Goal: Information Seeking & Learning: Learn about a topic

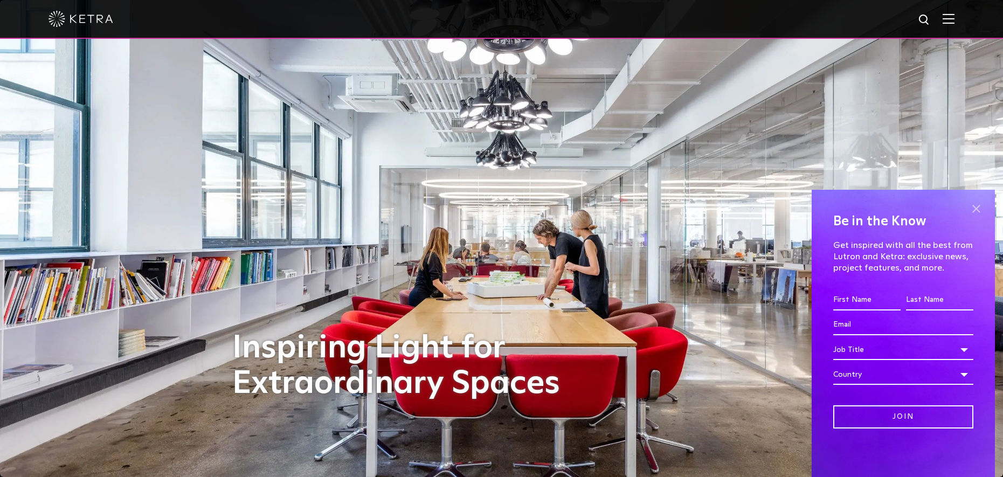
click at [819, 204] on span at bounding box center [976, 209] width 16 height 16
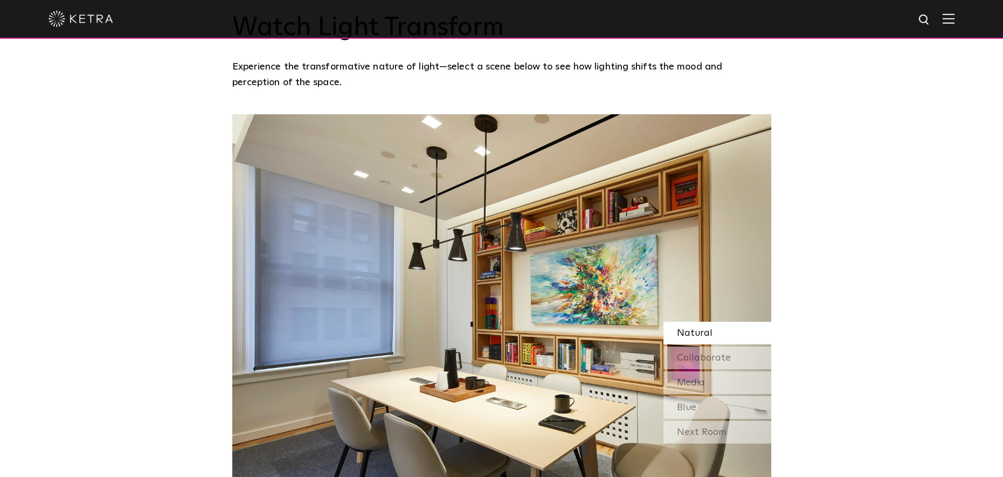
scroll to position [935, 0]
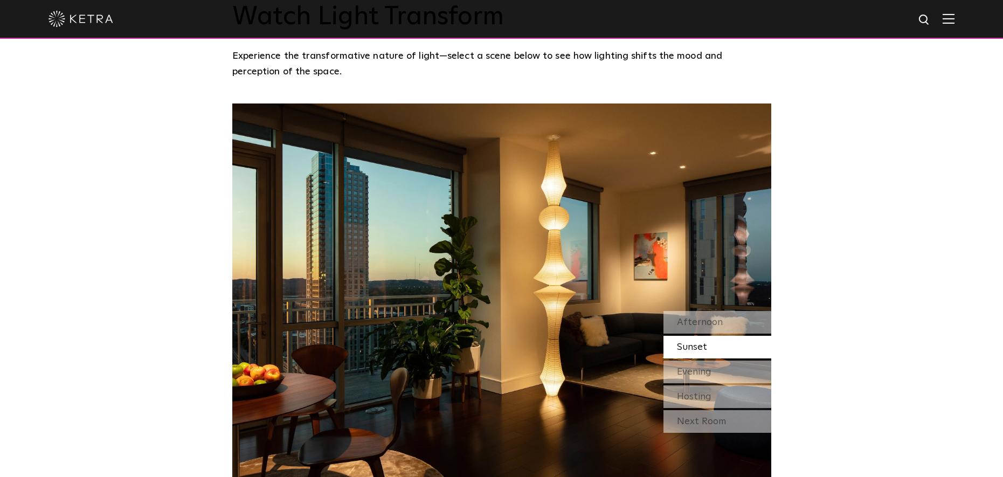
click at [688, 342] on span "Sunset" at bounding box center [692, 347] width 30 height 10
click at [688, 367] on span "Evening" at bounding box center [694, 372] width 35 height 10
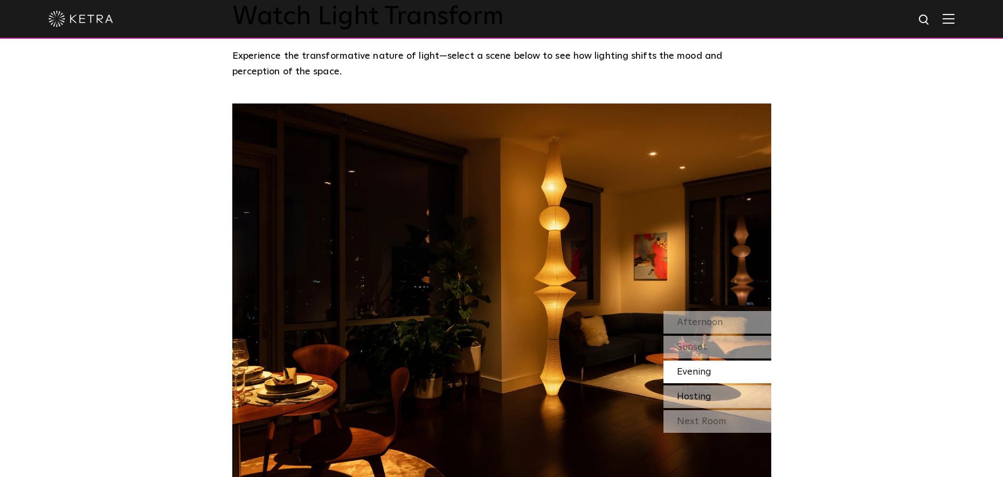
click at [687, 392] on span "Hosting" at bounding box center [694, 397] width 35 height 10
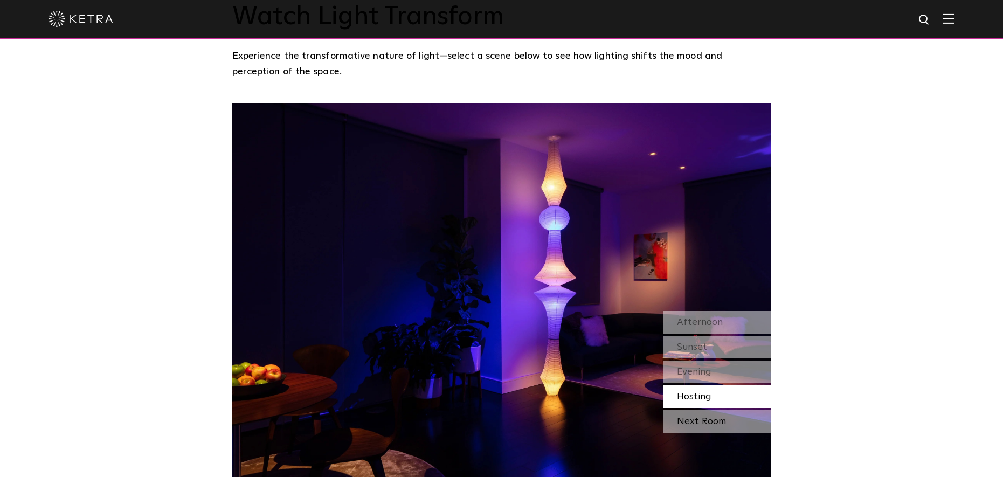
click at [696, 410] on div "Next Room" at bounding box center [718, 421] width 108 height 23
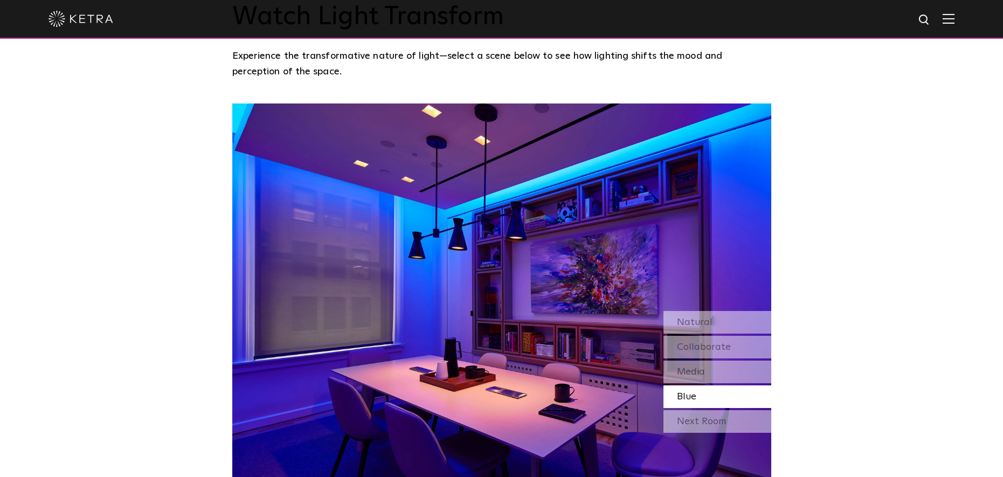
click at [108, 150] on div "Watch Light Transform Experience the transformative nature of light—select a sc…" at bounding box center [501, 217] width 1003 height 528
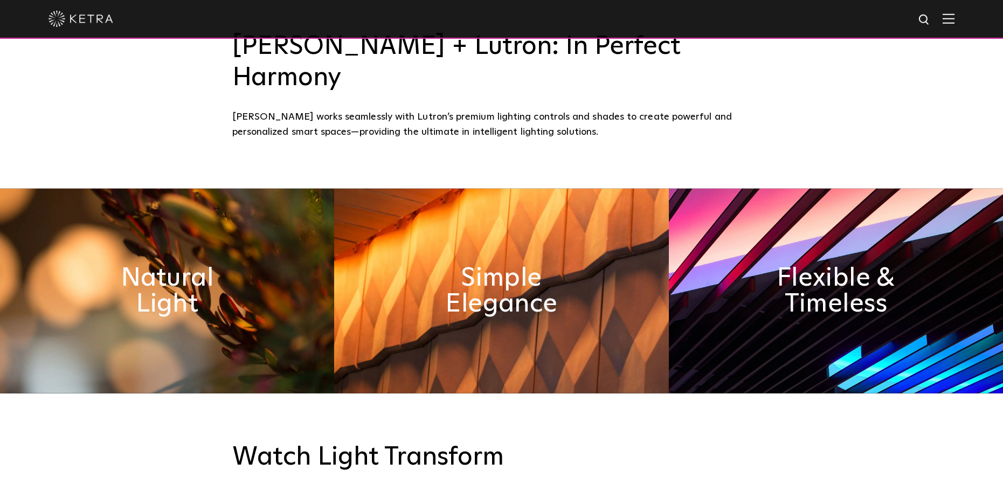
scroll to position [495, 0]
click at [499, 267] on h2 "Simple Elegance" at bounding box center [501, 290] width 176 height 57
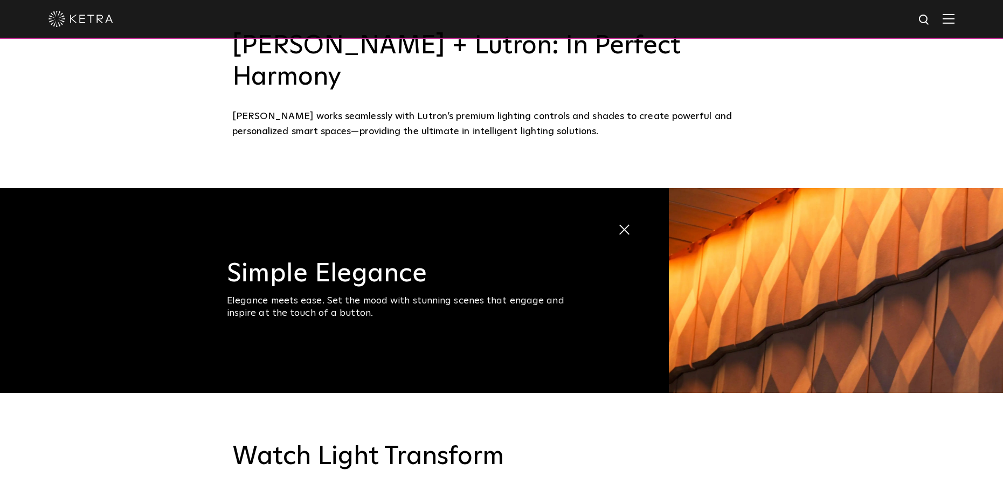
click at [625, 222] on span at bounding box center [627, 231] width 18 height 18
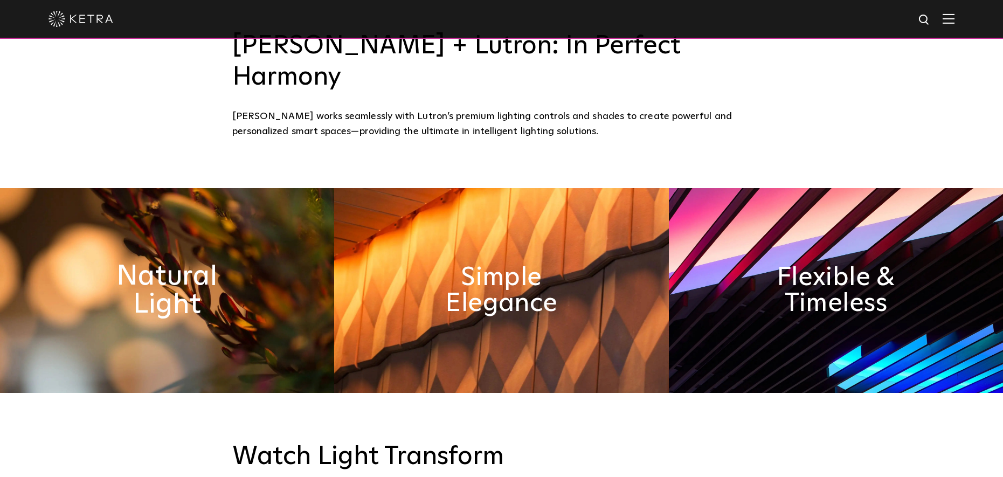
click at [184, 262] on h2 "Natural Light" at bounding box center [167, 290] width 176 height 57
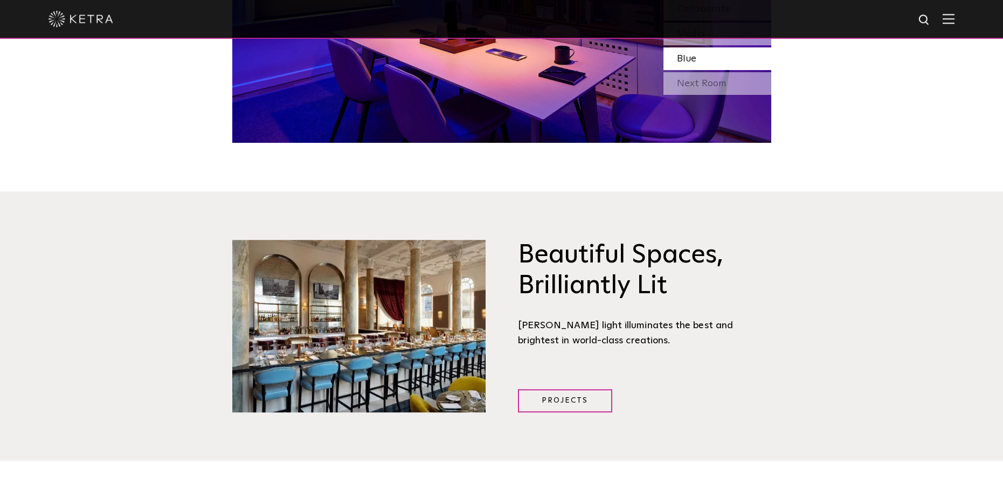
scroll to position [1375, 0]
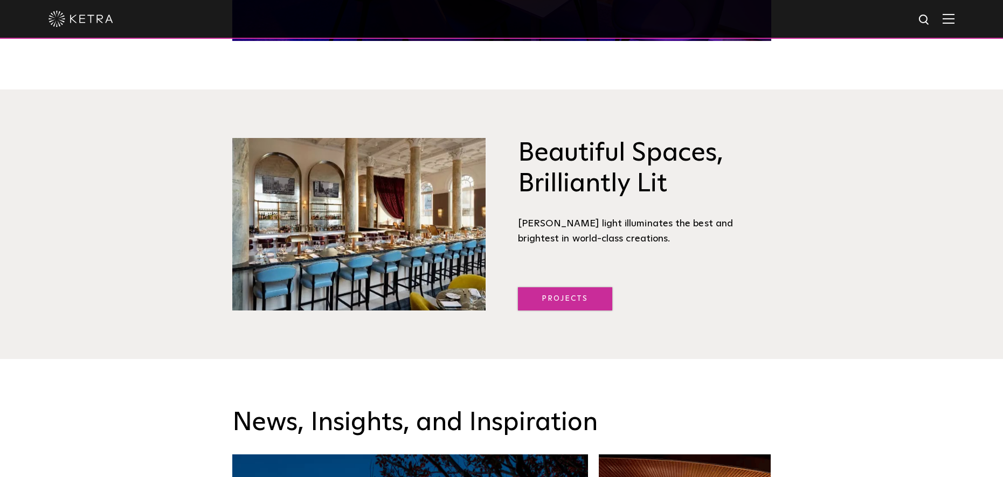
click at [570, 287] on link "Projects" at bounding box center [565, 298] width 94 height 23
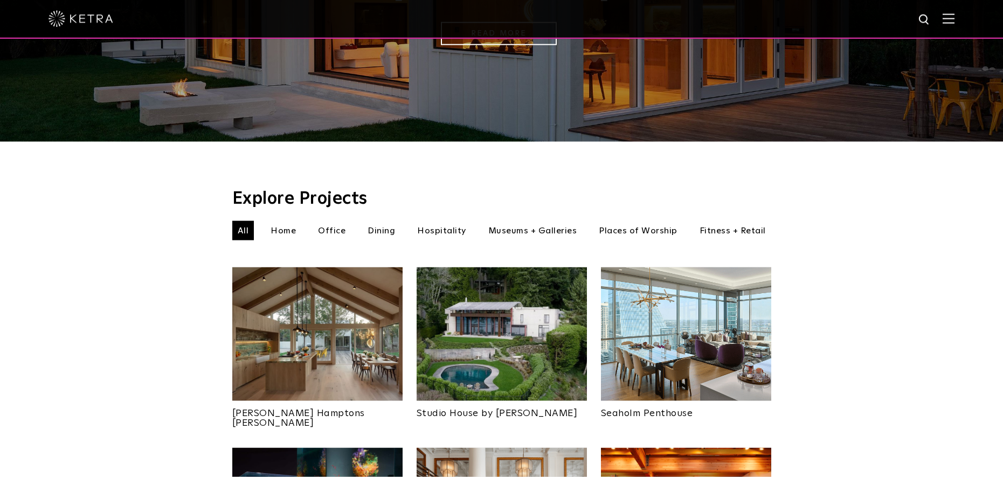
scroll to position [330, 0]
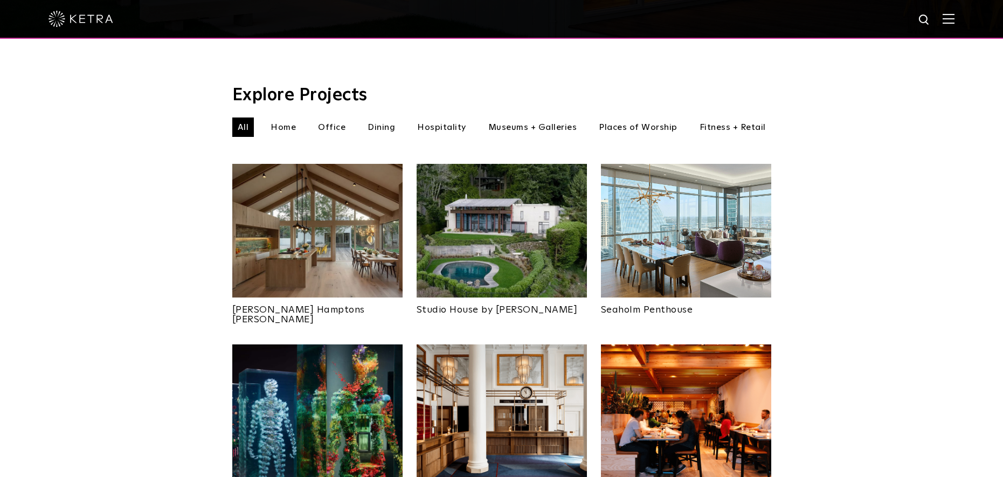
click at [306, 215] on img at bounding box center [317, 231] width 170 height 134
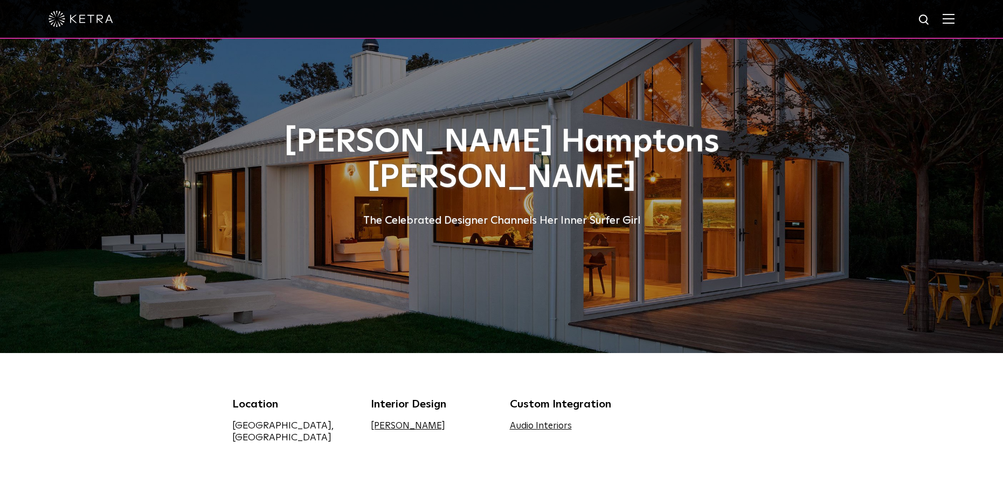
click at [501, 201] on div "Sasha Bikoff's Hamptons Barnhouse The Celebrated Designer Channels Her Inner Su…" at bounding box center [501, 177] width 539 height 105
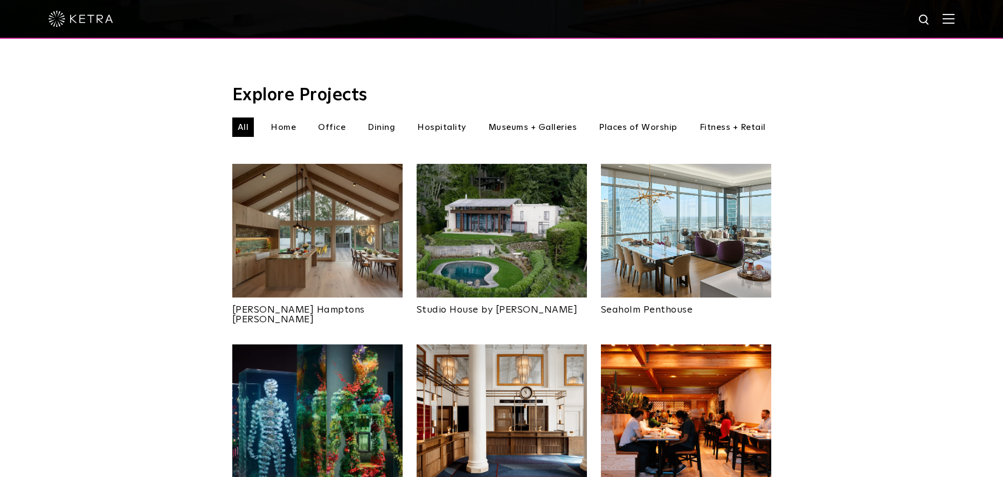
scroll to position [330, 0]
click at [504, 216] on img at bounding box center [502, 231] width 170 height 134
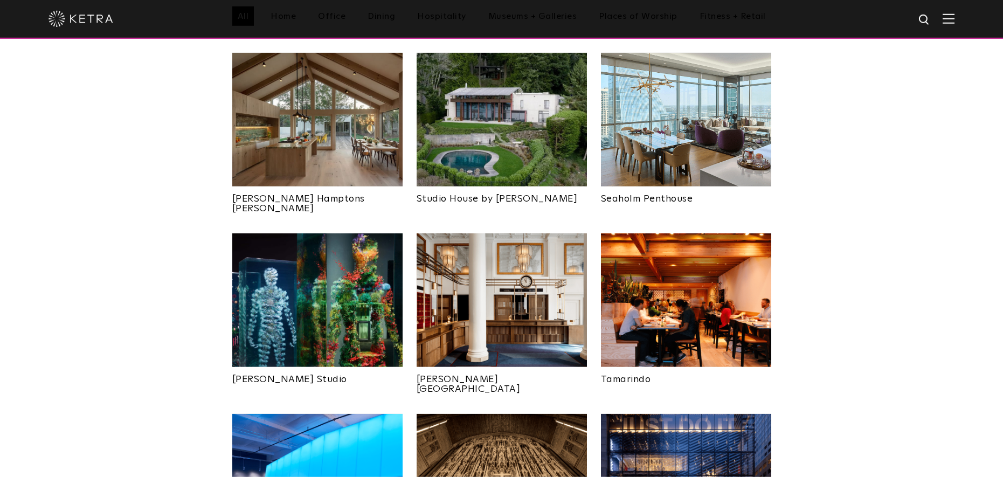
scroll to position [440, 0]
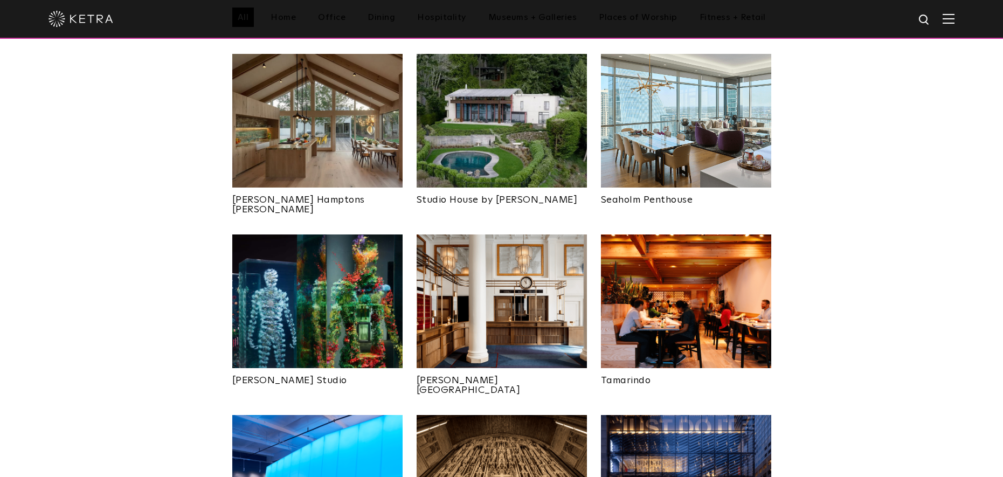
click at [677, 297] on img at bounding box center [686, 301] width 170 height 134
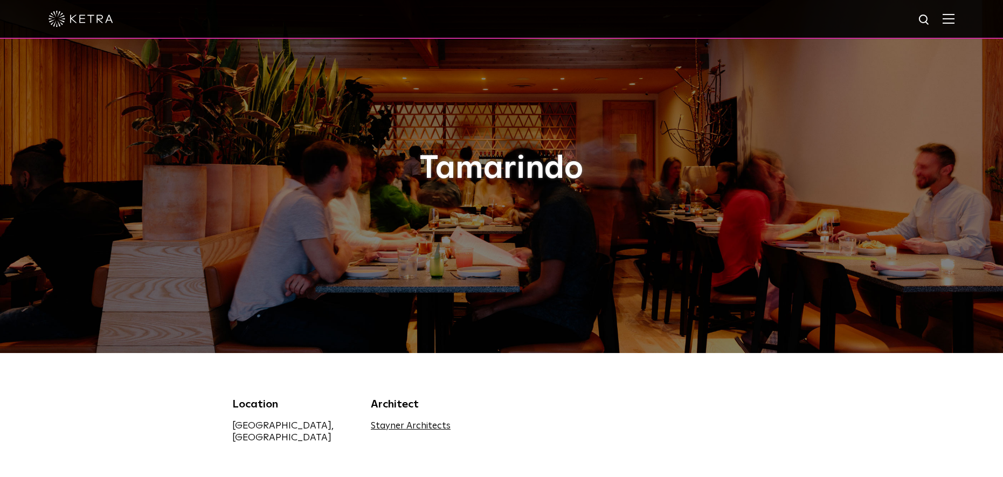
click at [439, 228] on div "Tamarindo" at bounding box center [501, 176] width 539 height 353
click at [511, 193] on div "Tamarindo" at bounding box center [501, 177] width 539 height 52
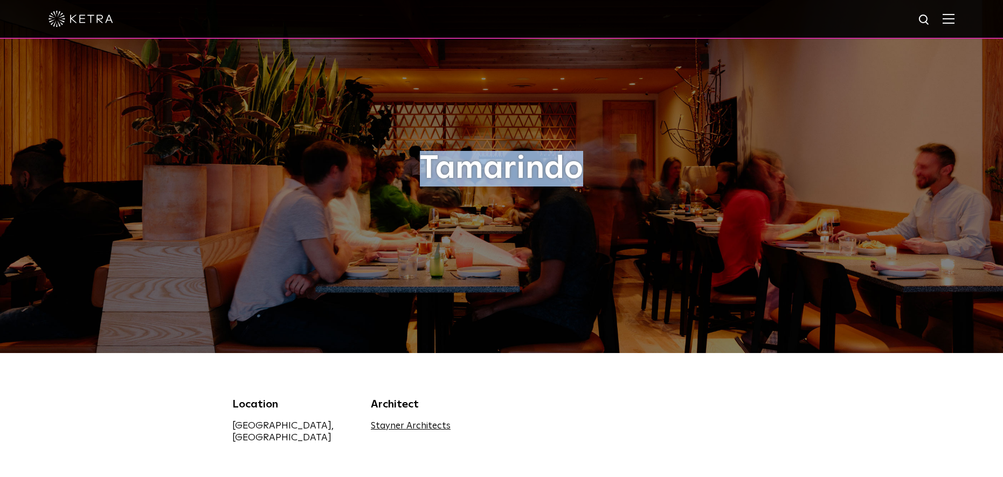
click at [511, 194] on div "Tamarindo" at bounding box center [501, 177] width 539 height 52
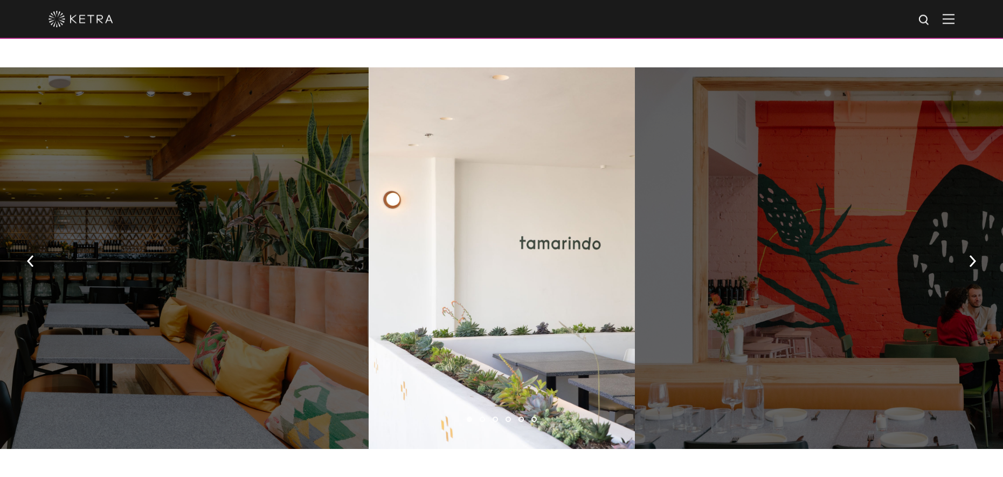
scroll to position [770, 0]
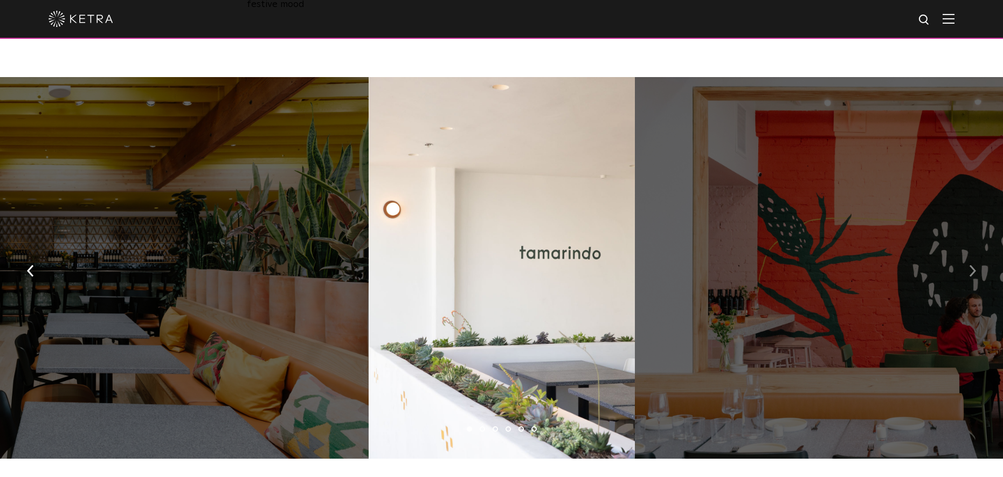
click at [971, 265] on img "button" at bounding box center [972, 271] width 7 height 12
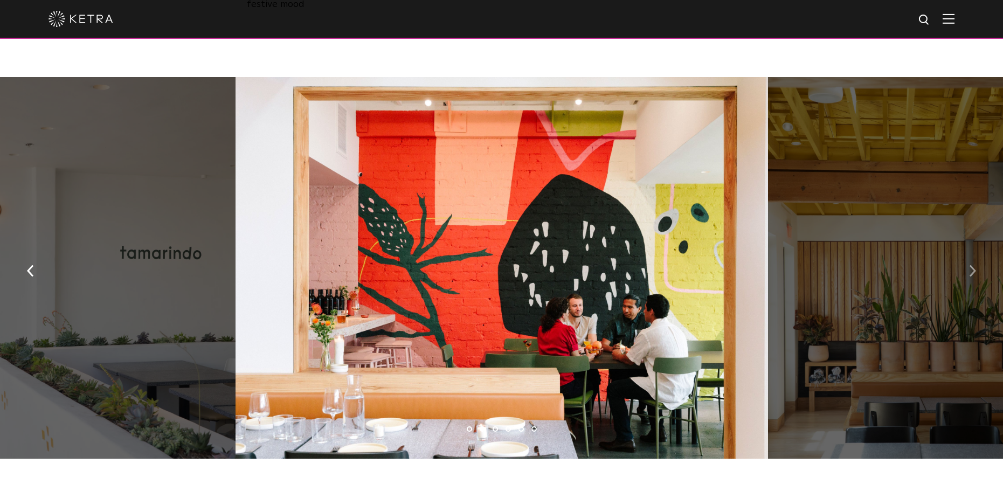
click at [971, 265] on img "button" at bounding box center [972, 271] width 7 height 12
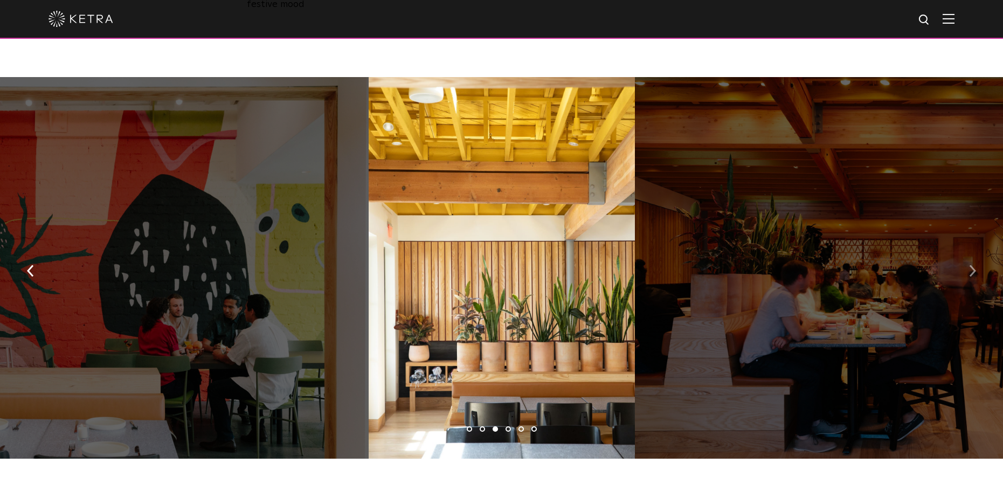
click at [971, 265] on img "button" at bounding box center [972, 271] width 7 height 12
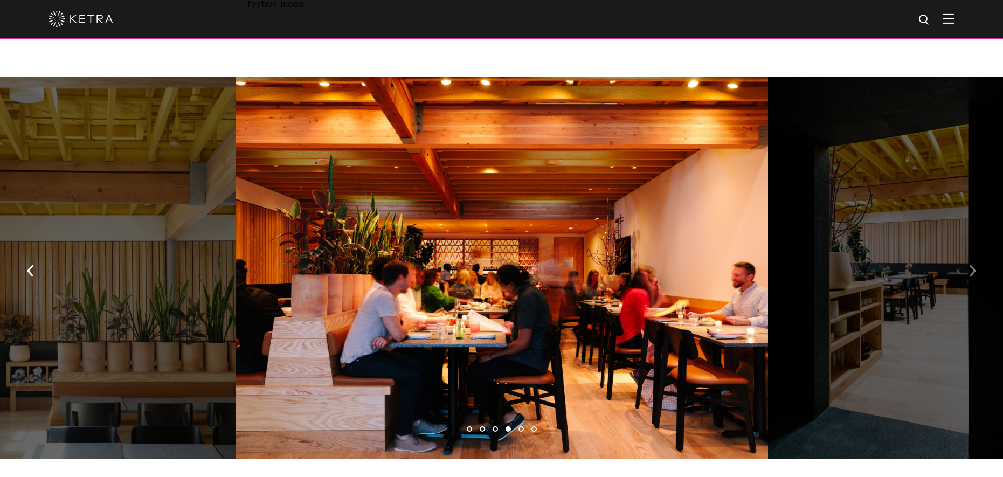
click at [971, 265] on img "button" at bounding box center [972, 271] width 7 height 12
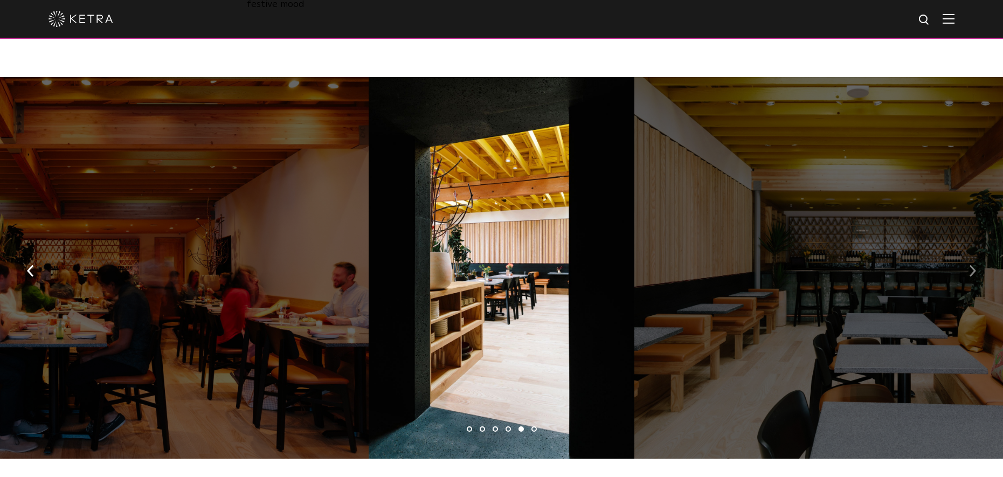
click at [971, 265] on img "button" at bounding box center [972, 271] width 7 height 12
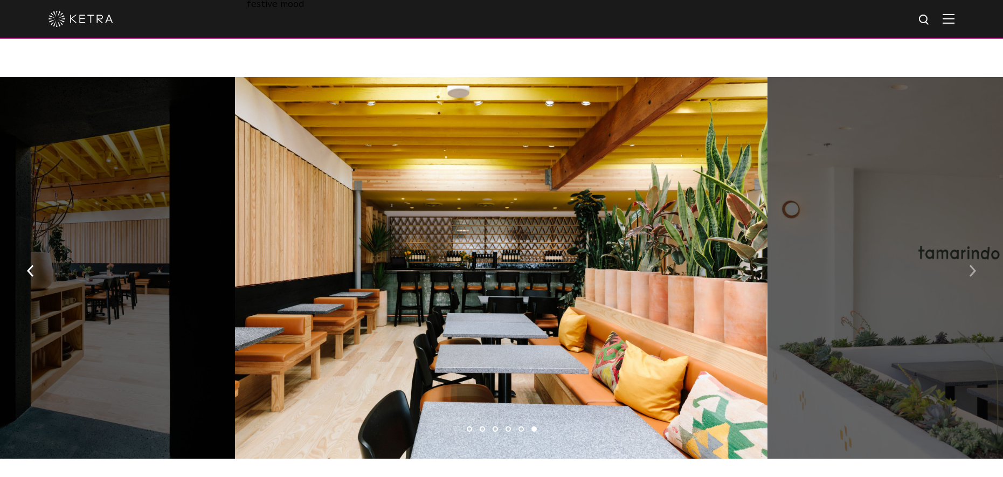
click at [971, 265] on img "button" at bounding box center [972, 271] width 7 height 12
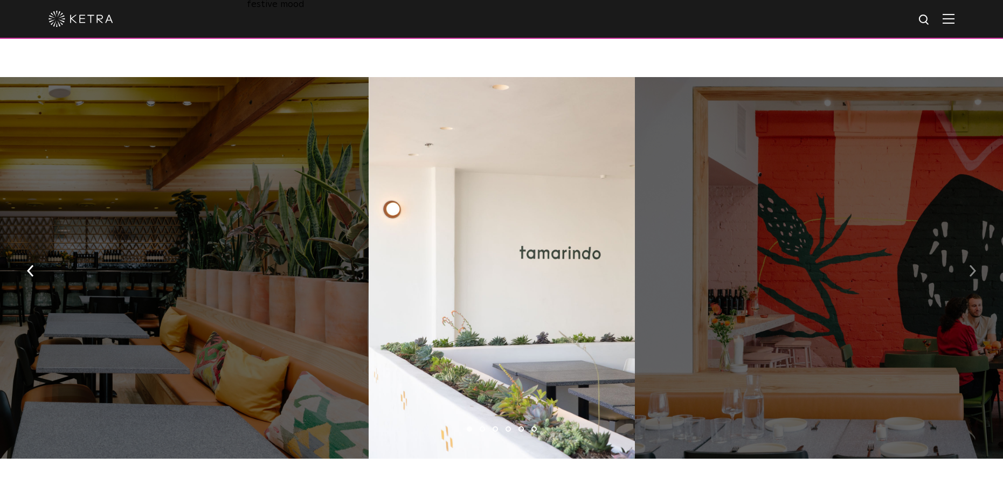
click at [971, 265] on img "button" at bounding box center [972, 271] width 7 height 12
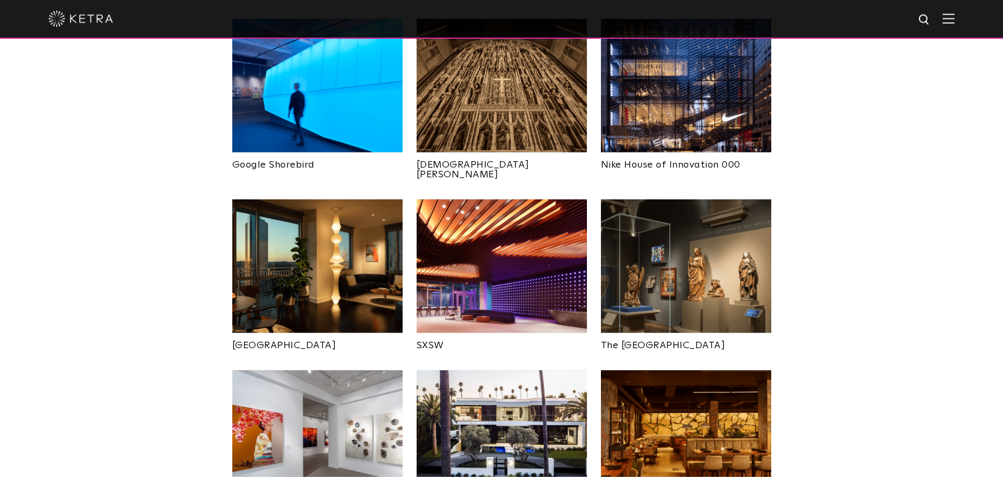
scroll to position [880, 0]
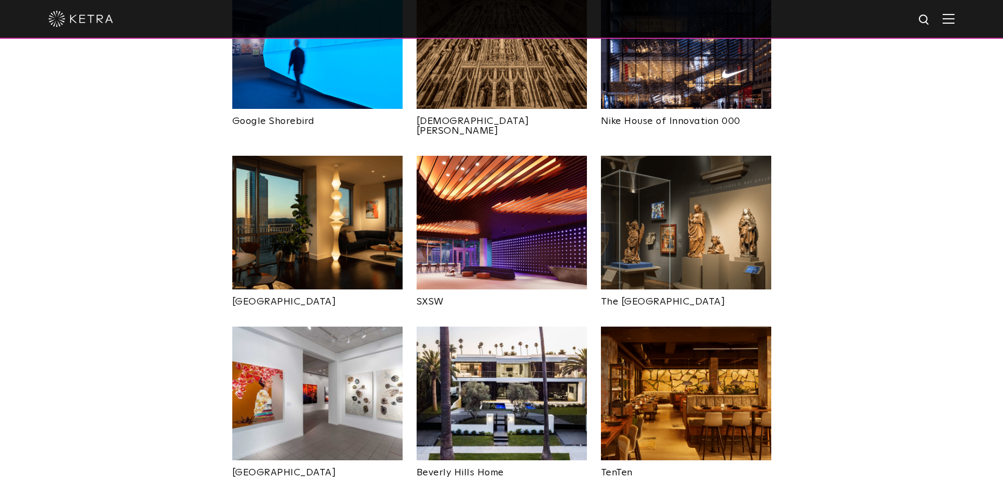
click at [489, 354] on img at bounding box center [502, 394] width 170 height 134
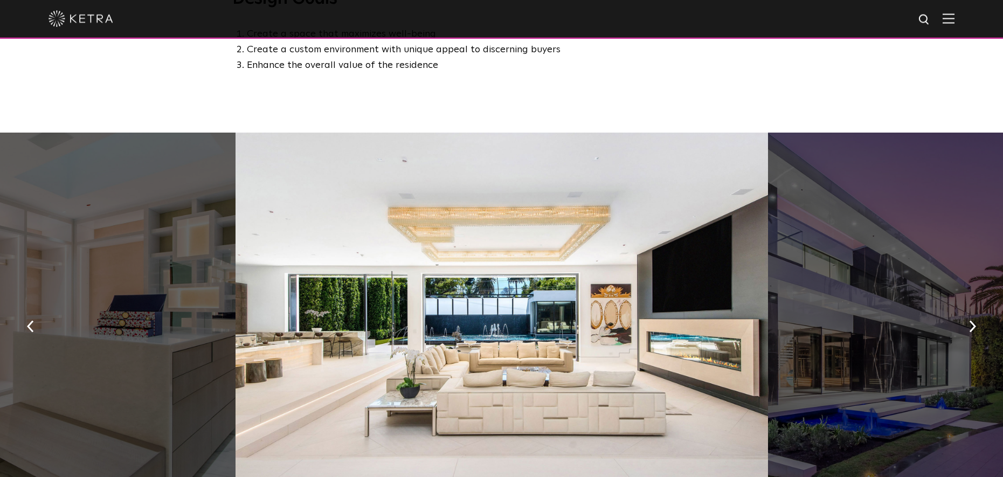
scroll to position [660, 0]
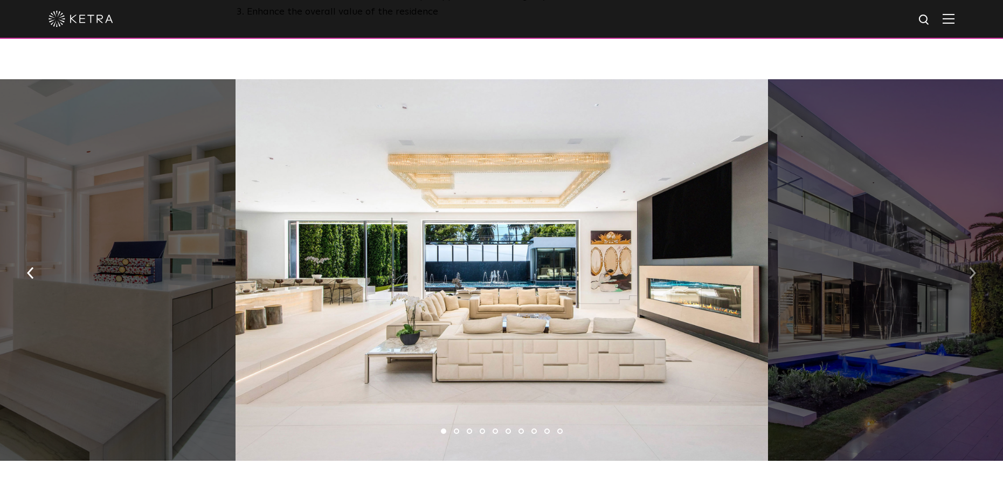
click at [973, 278] on img "button" at bounding box center [972, 273] width 7 height 12
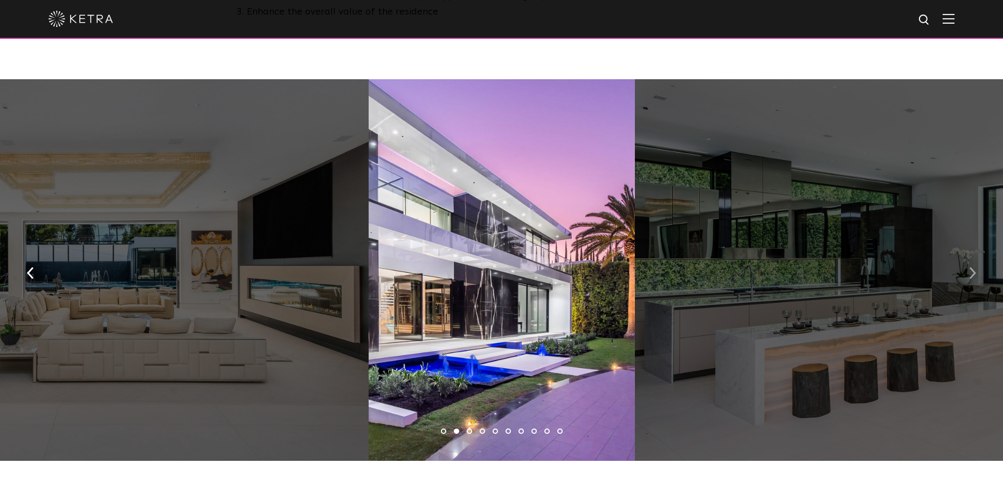
click at [973, 278] on img "button" at bounding box center [972, 273] width 7 height 12
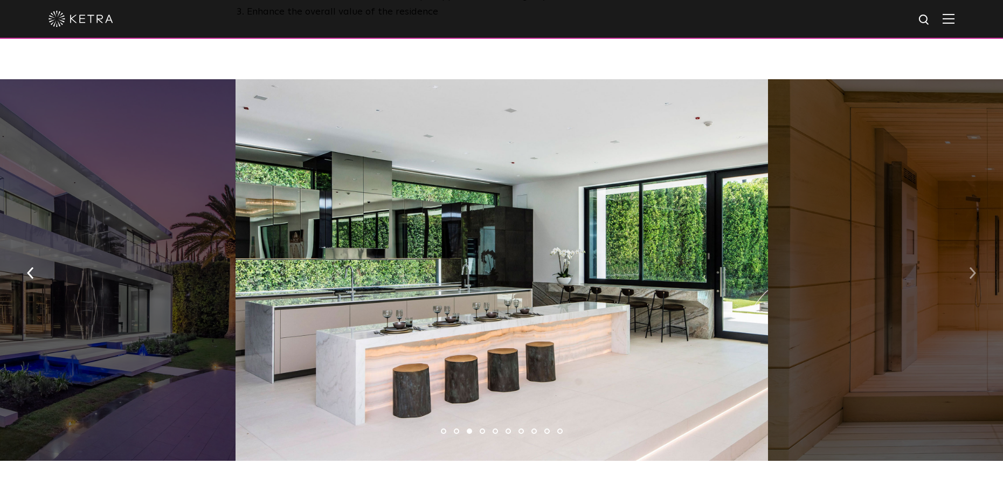
click at [973, 278] on img "button" at bounding box center [972, 273] width 7 height 12
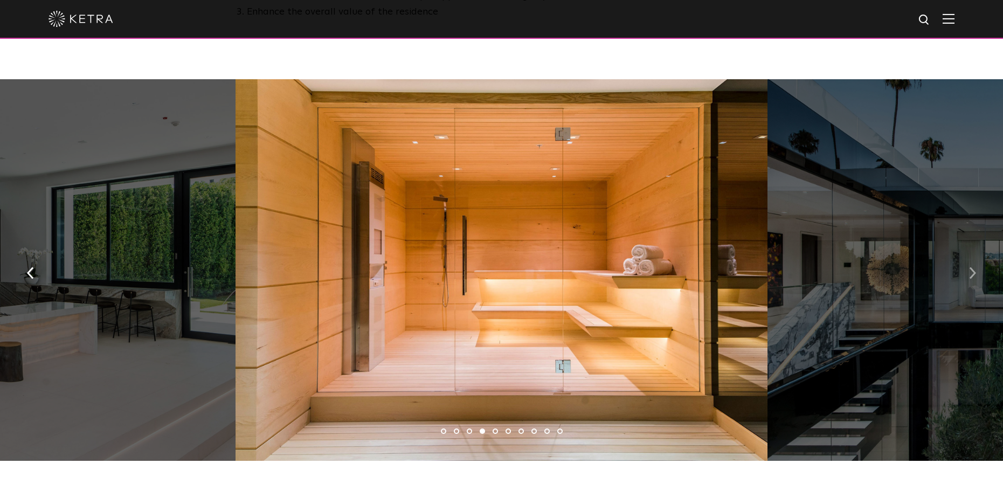
click at [973, 278] on img "button" at bounding box center [972, 273] width 7 height 12
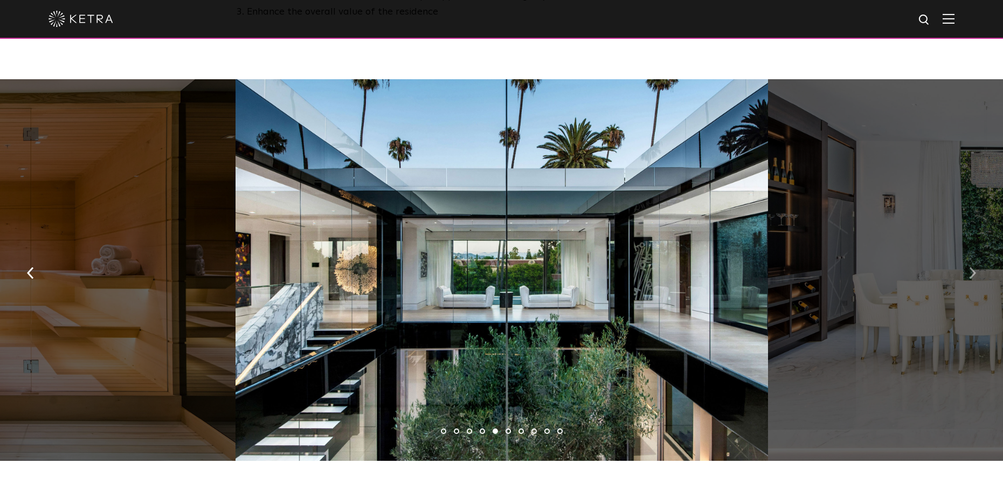
click at [973, 278] on img "button" at bounding box center [972, 273] width 7 height 12
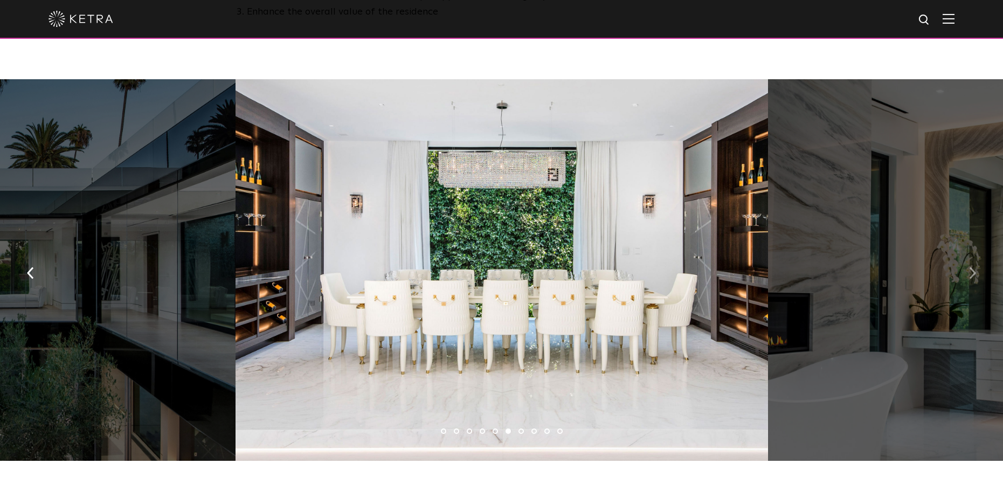
click at [973, 278] on img "button" at bounding box center [972, 273] width 7 height 12
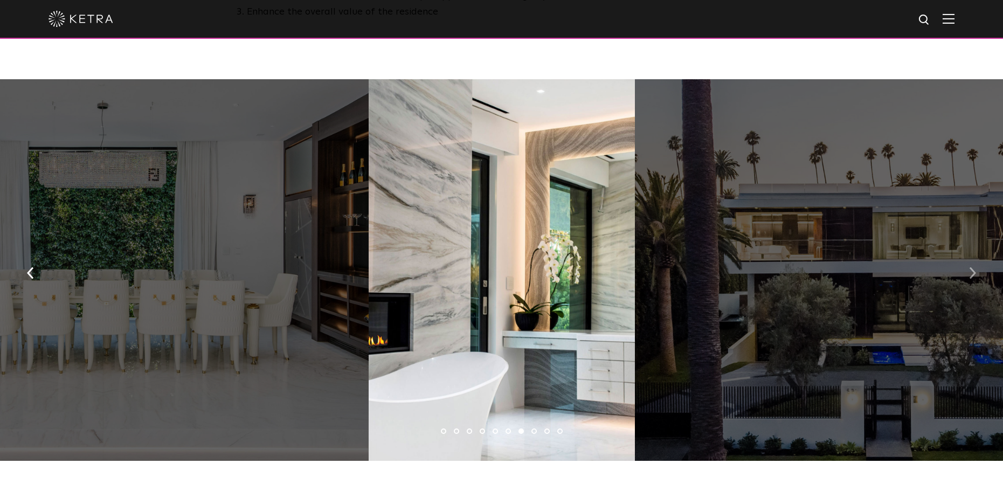
click at [973, 278] on img "button" at bounding box center [972, 273] width 7 height 12
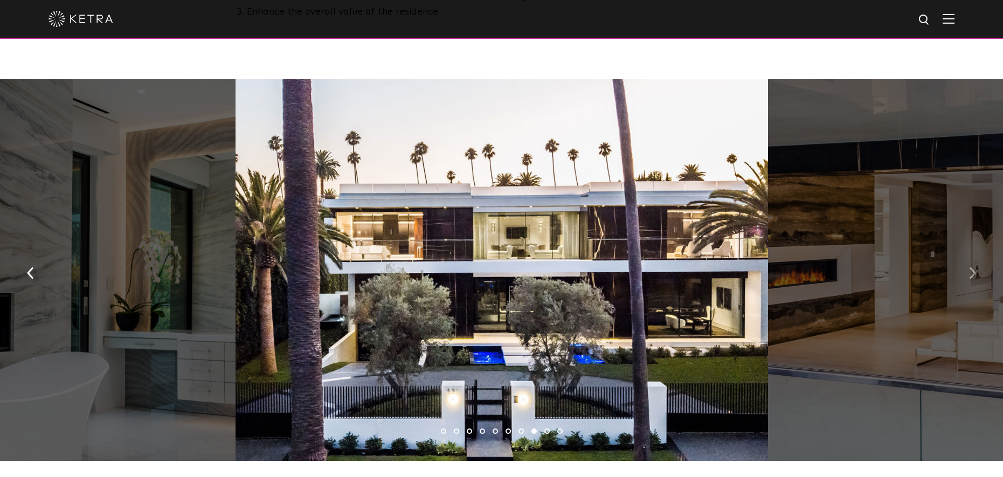
click at [973, 278] on img "button" at bounding box center [972, 273] width 7 height 12
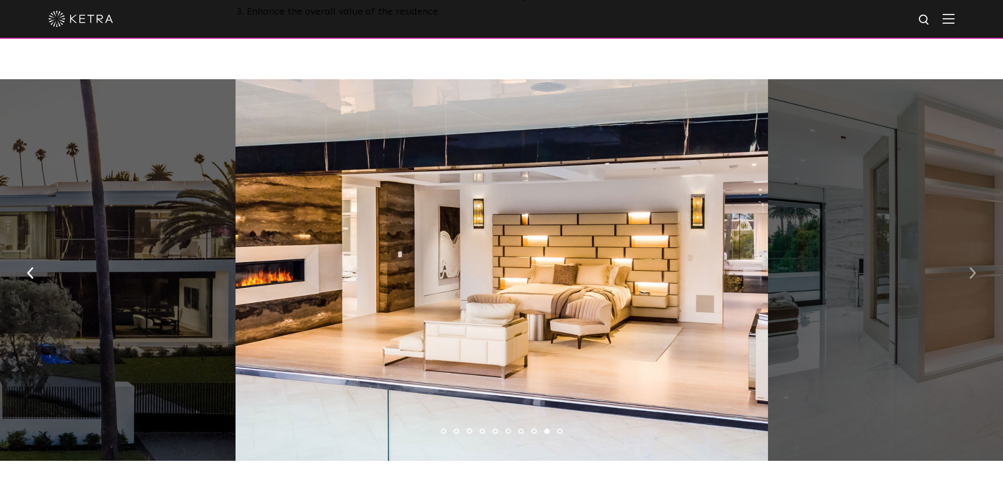
click at [973, 278] on img "button" at bounding box center [972, 273] width 7 height 12
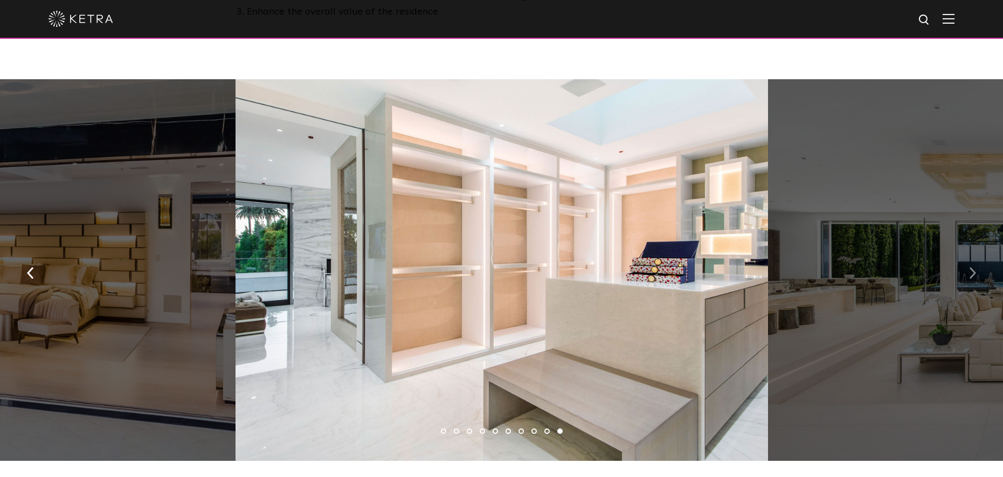
click at [973, 278] on img "button" at bounding box center [972, 273] width 7 height 12
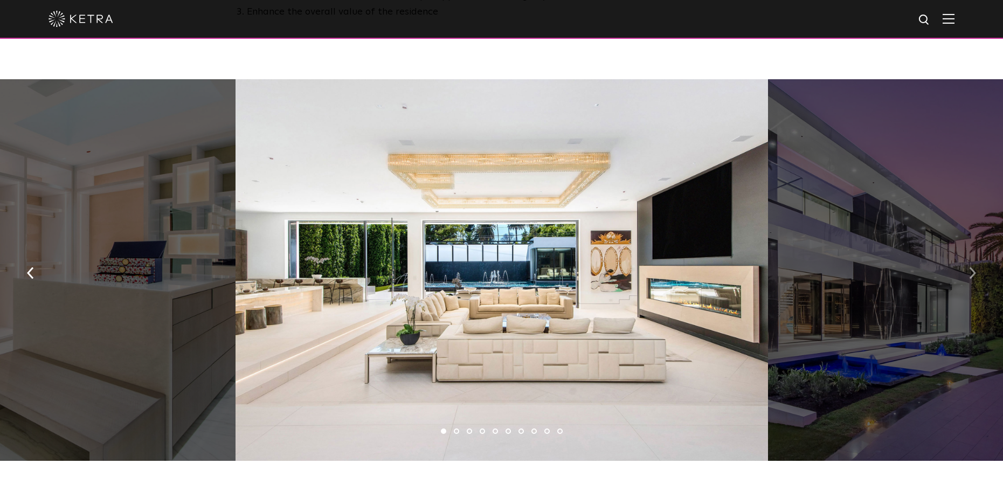
click at [973, 278] on img "button" at bounding box center [972, 273] width 7 height 12
